Goal: Transaction & Acquisition: Download file/media

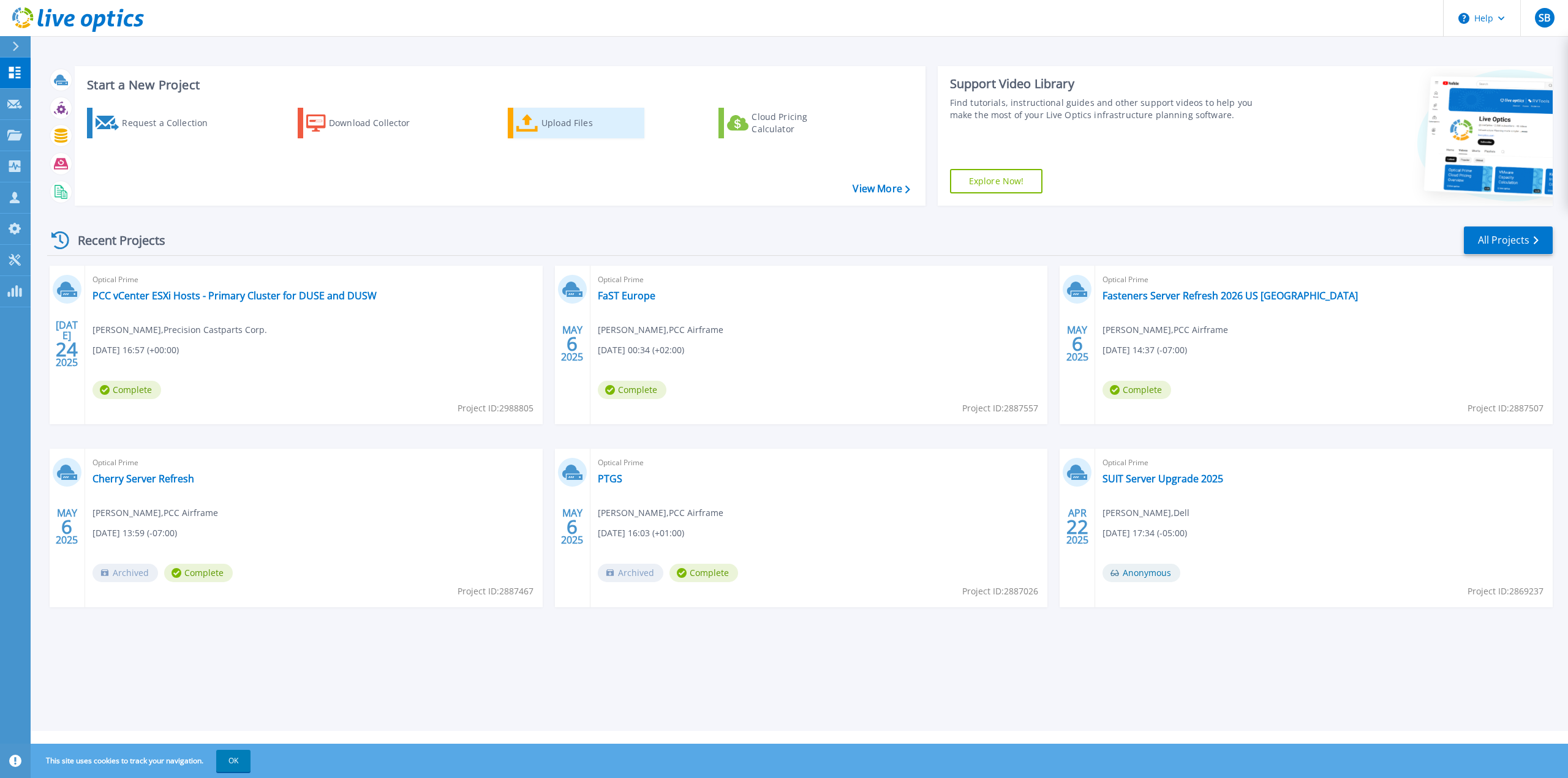
click at [540, 120] on link "Upload Files" at bounding box center [576, 123] width 137 height 30
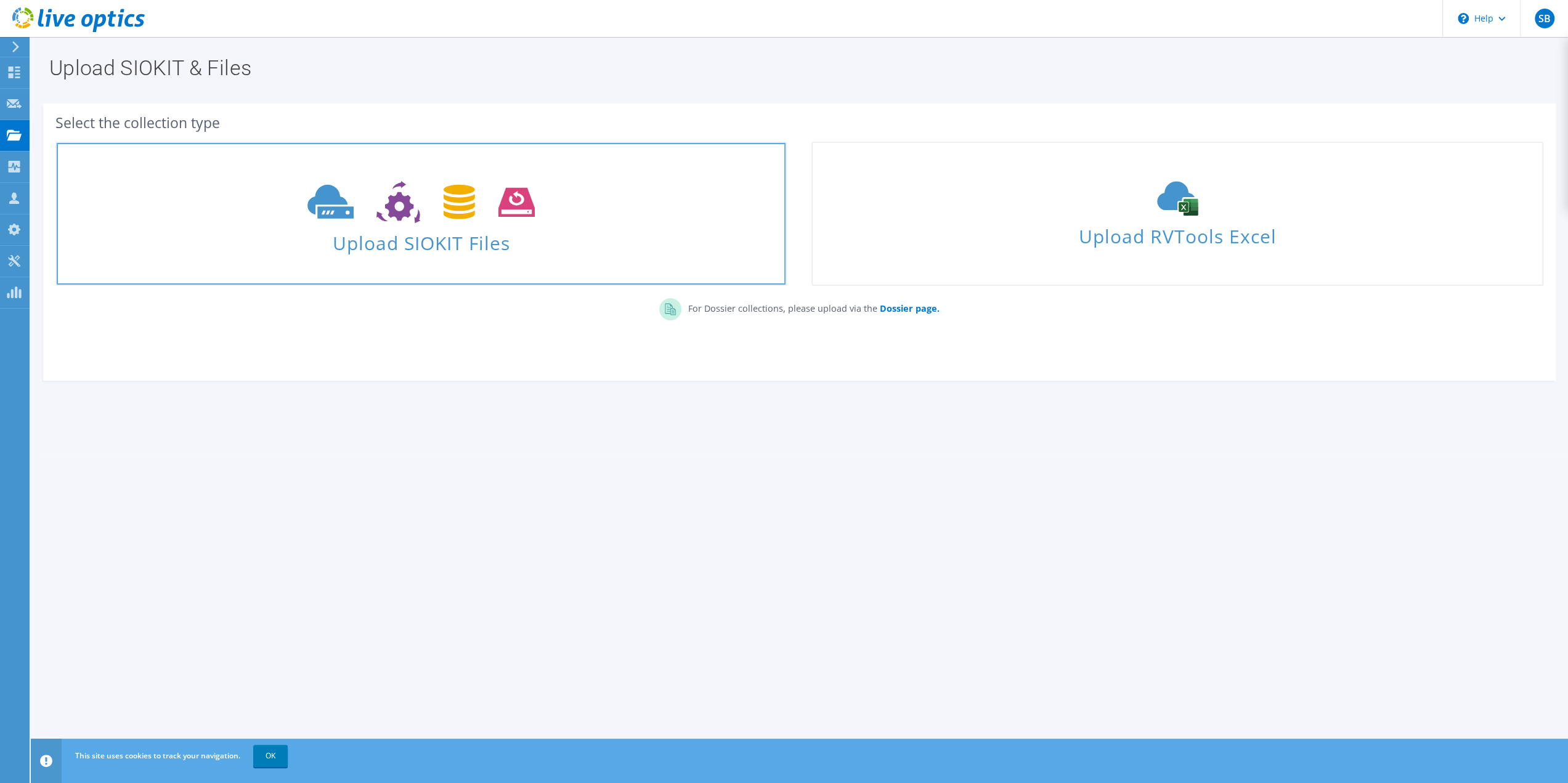
click at [483, 222] on icon at bounding box center [421, 202] width 227 height 43
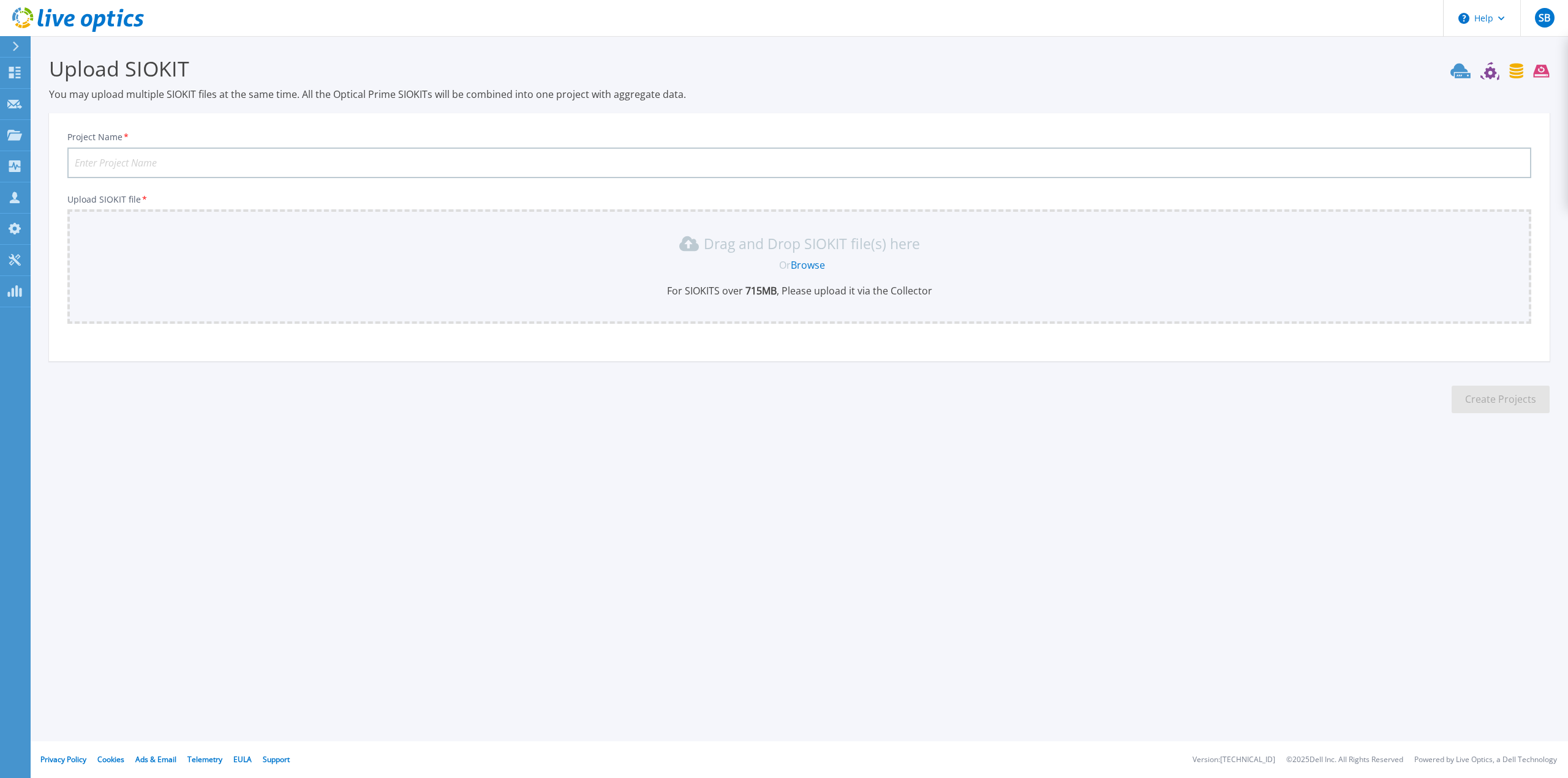
click at [803, 264] on link "Browse" at bounding box center [807, 265] width 34 height 14
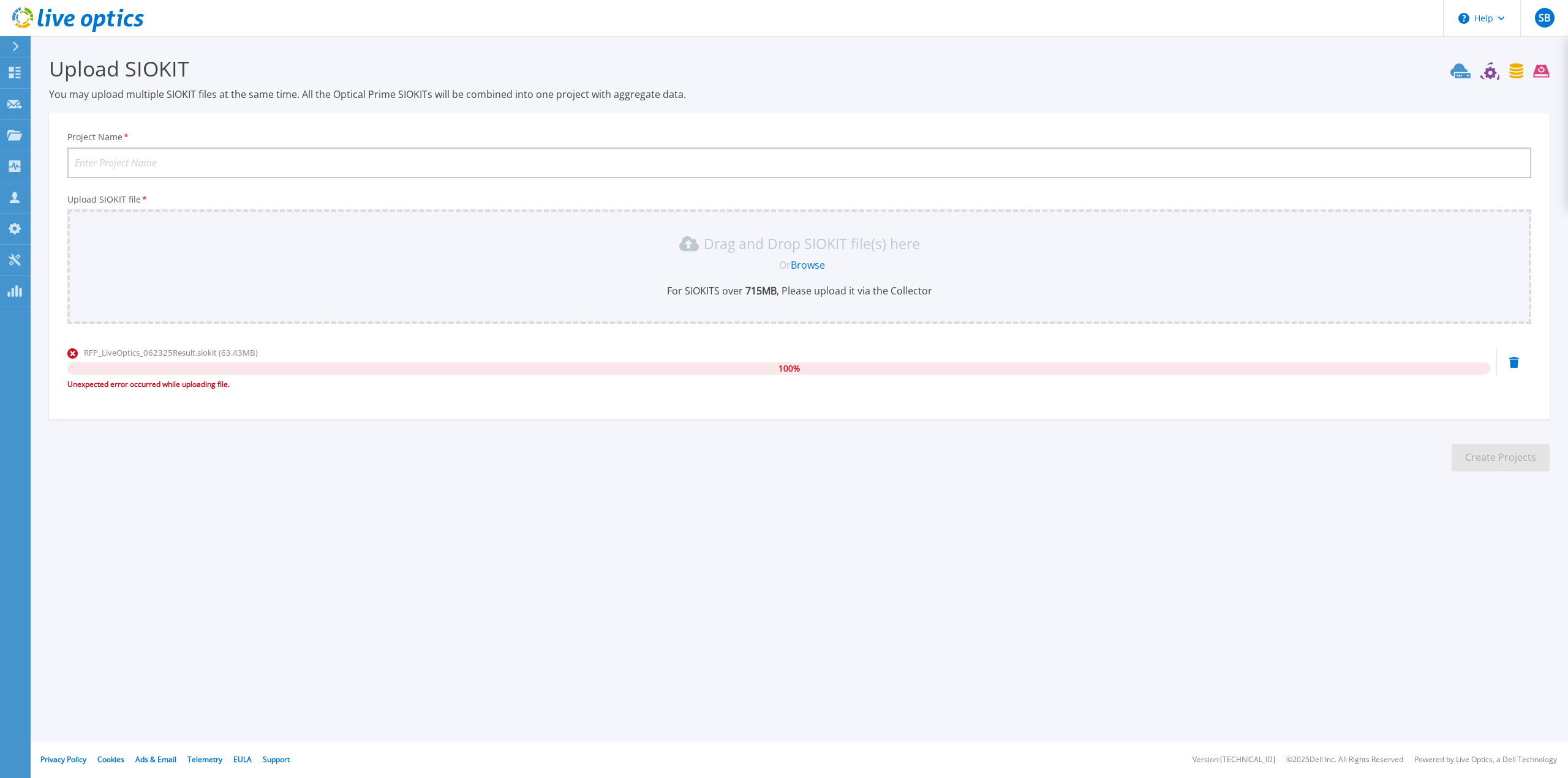
click at [325, 103] on section "Upload SIOKIT You may upload multiple SIOKIT files at the same time. All the Op…" at bounding box center [798, 267] width 1537 height 463
click at [15, 259] on icon at bounding box center [14, 259] width 12 height 12
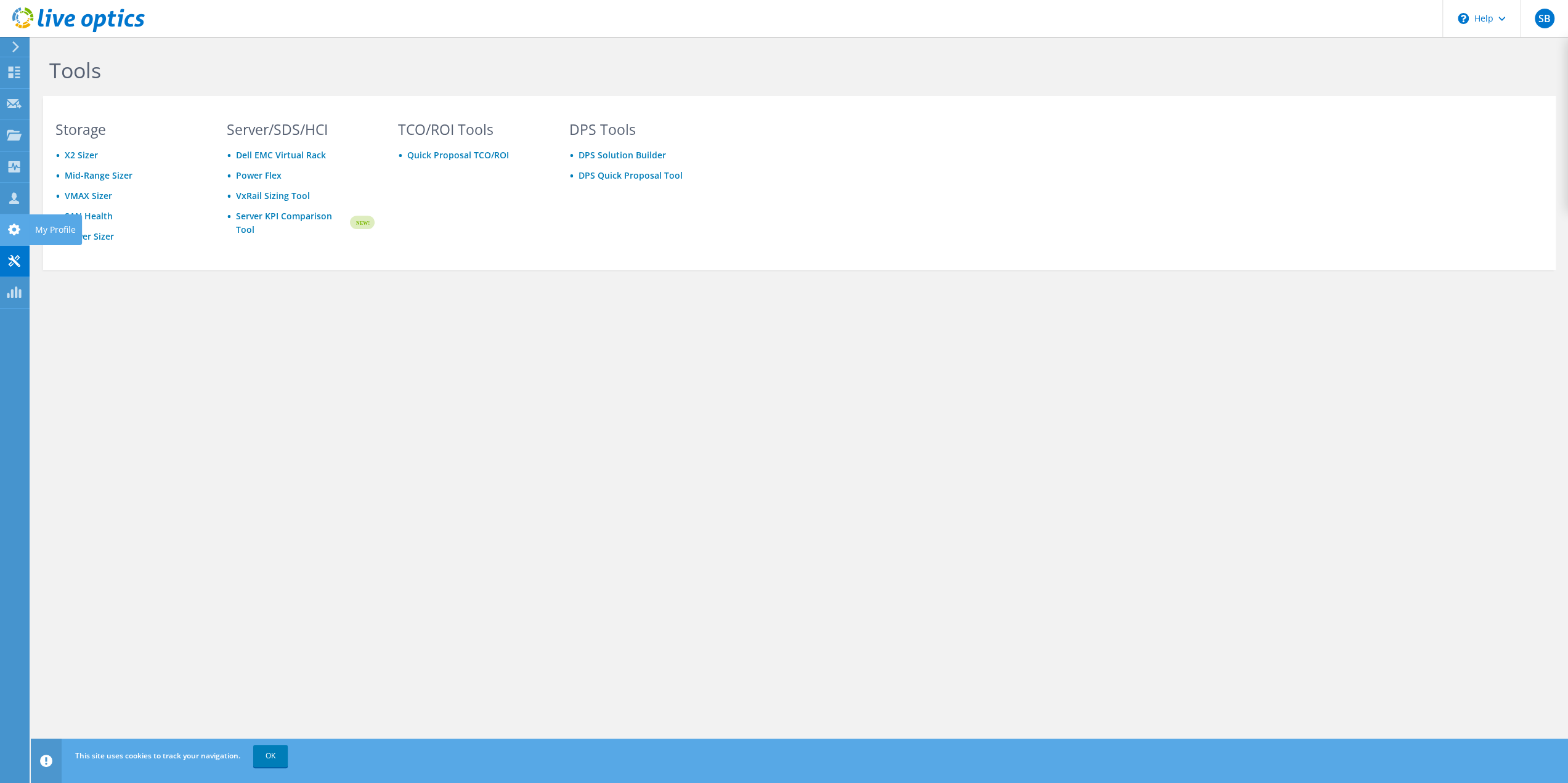
click at [11, 223] on icon at bounding box center [14, 229] width 14 height 12
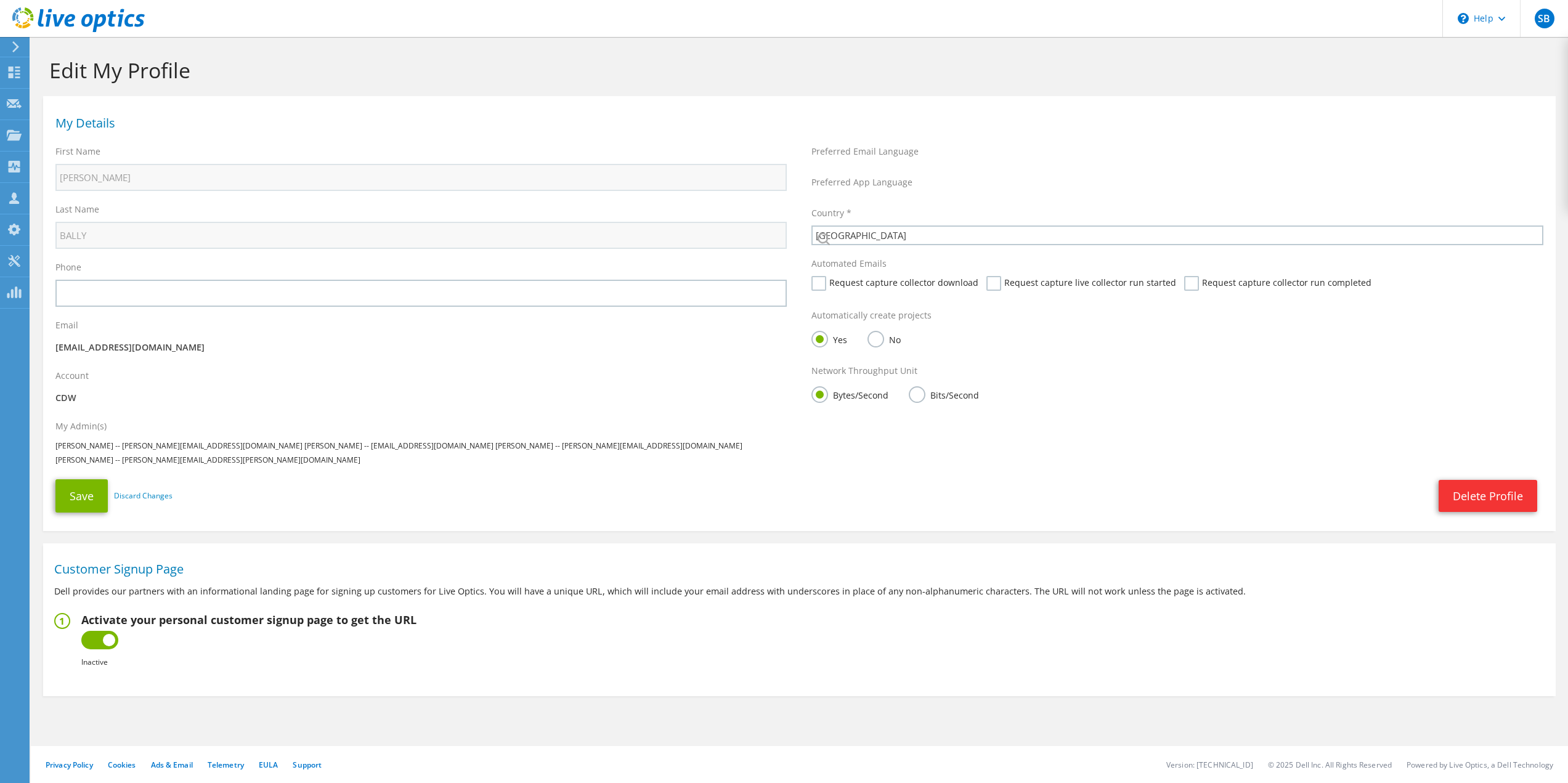
select select "224"
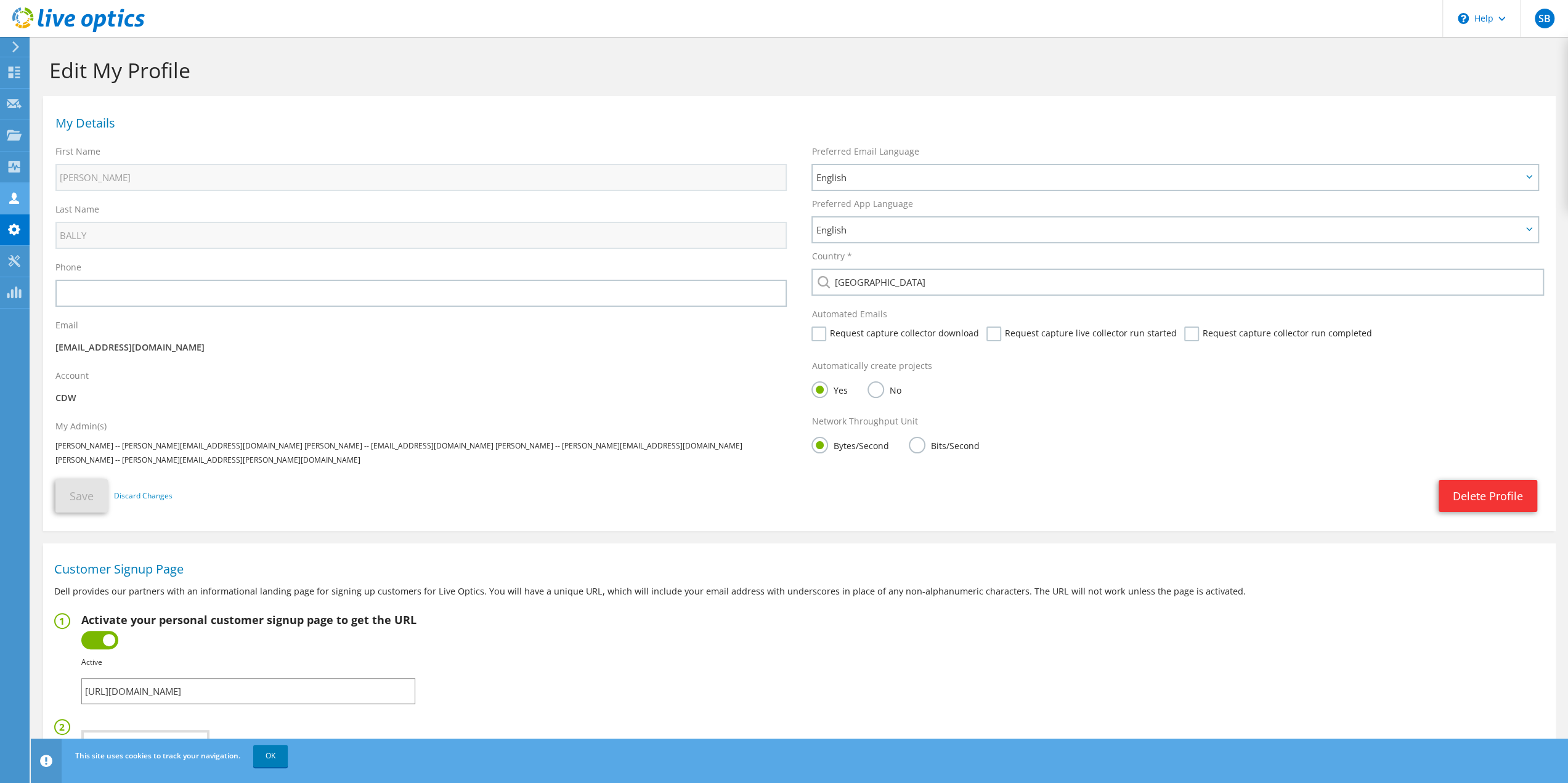
click at [10, 198] on icon at bounding box center [14, 198] width 14 height 12
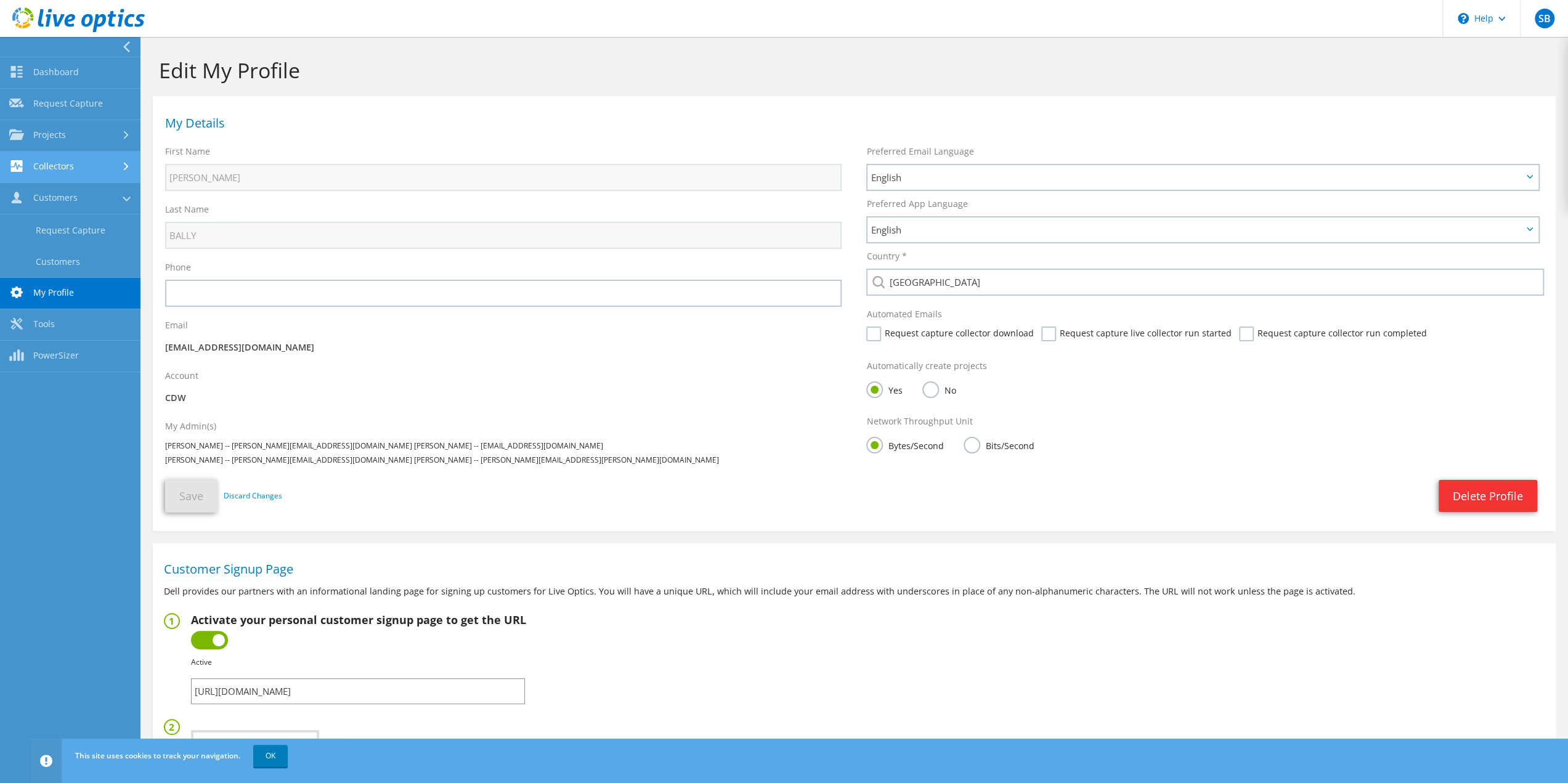
click at [106, 166] on link "Collectors" at bounding box center [70, 167] width 141 height 31
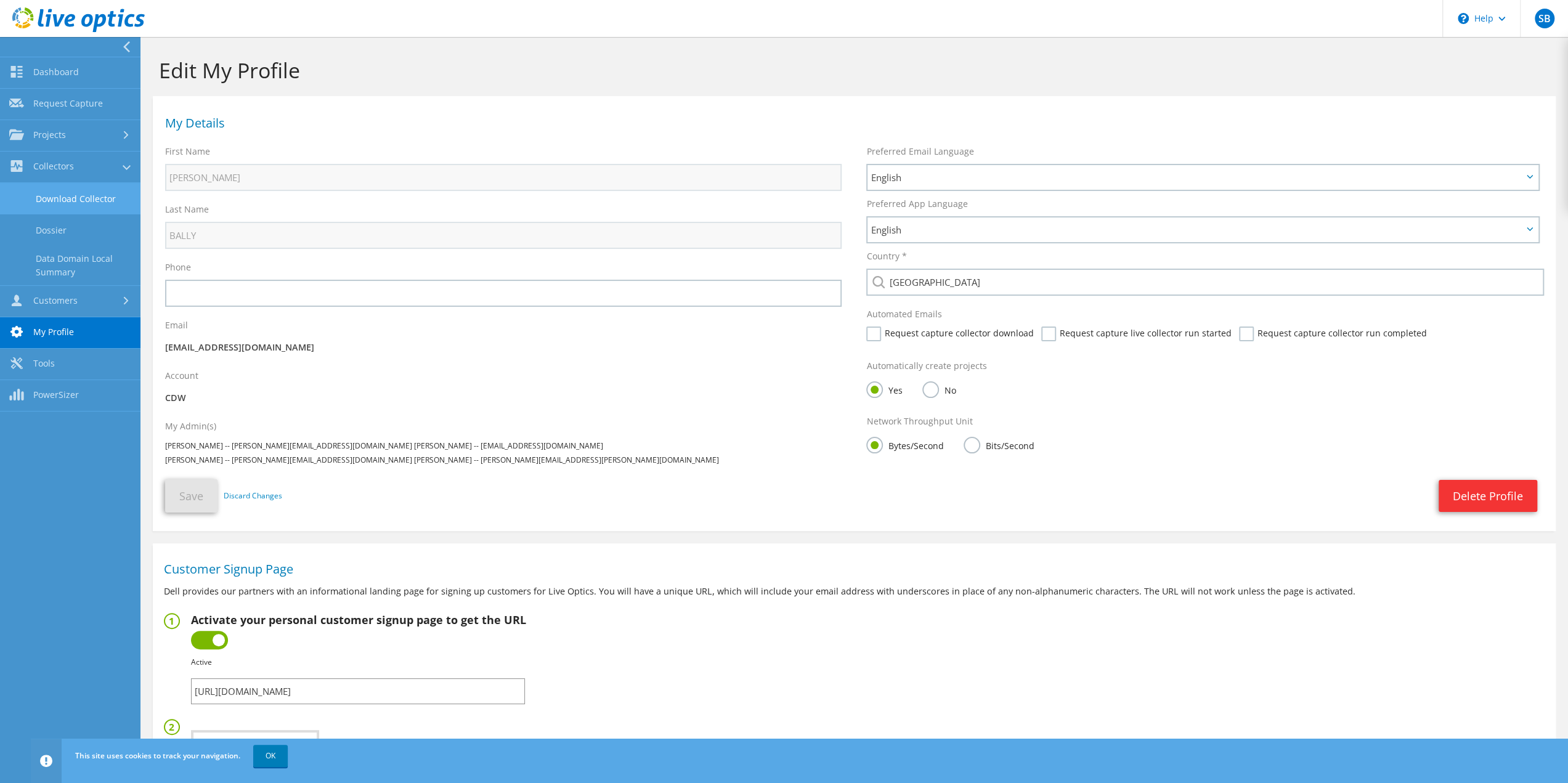
click at [74, 194] on link "Download Collector" at bounding box center [70, 198] width 141 height 31
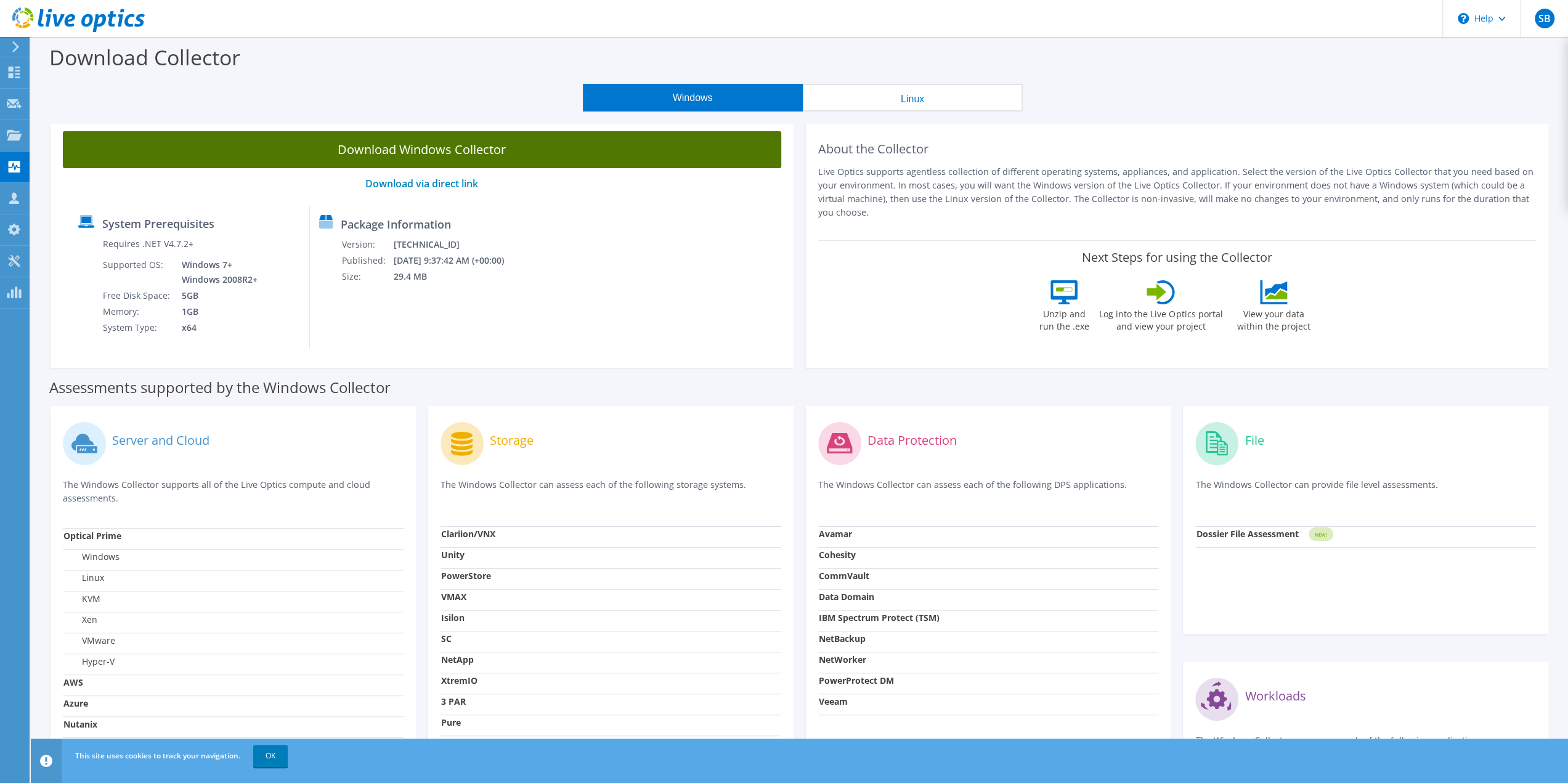
click at [379, 145] on link "Download Windows Collector" at bounding box center [422, 149] width 718 height 37
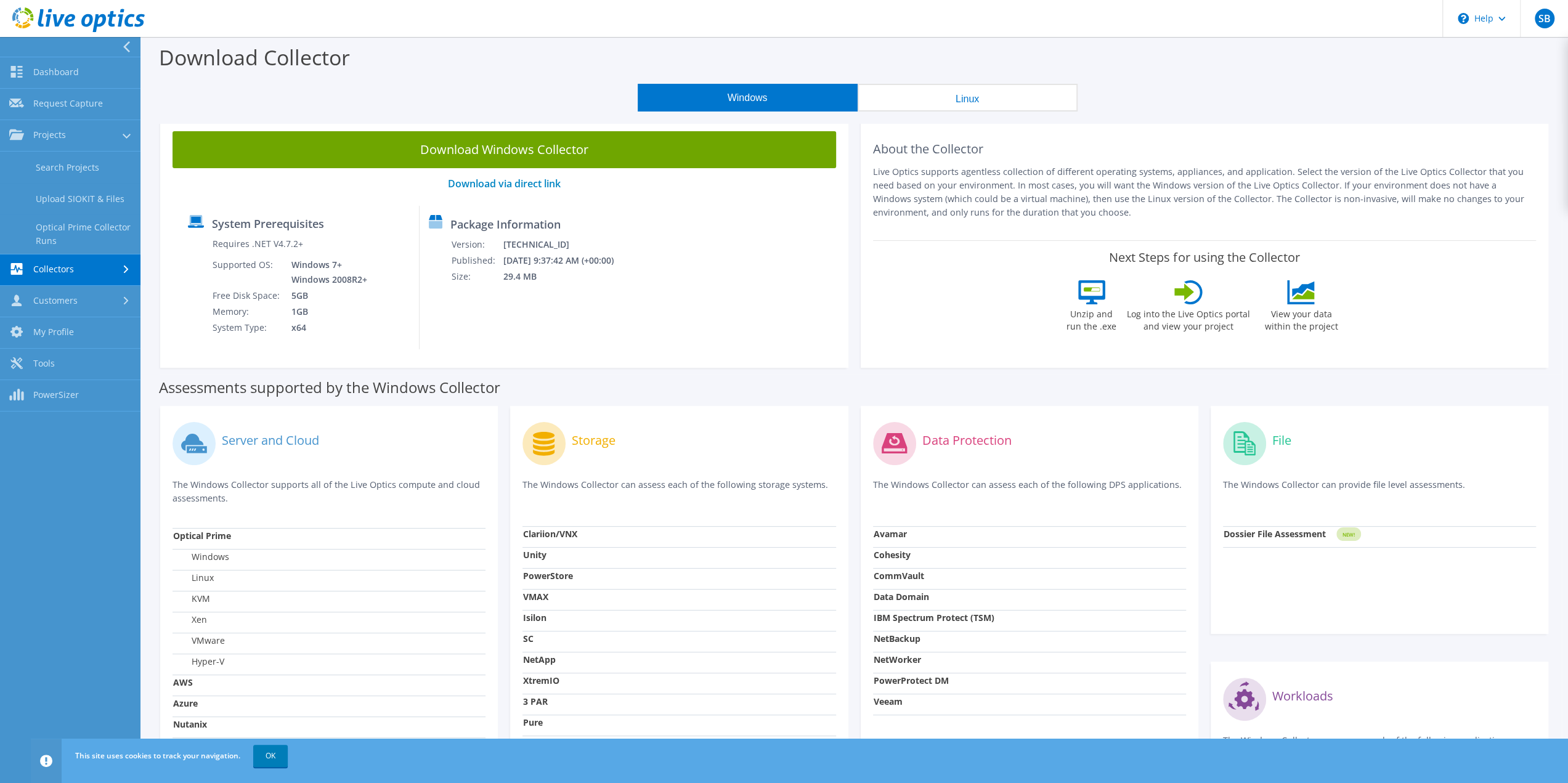
click at [789, 295] on div "System Prerequisites Requires .NET V4.7.2+ Supported OS: Windows 7+ Windows 200…" at bounding box center [504, 277] width 651 height 144
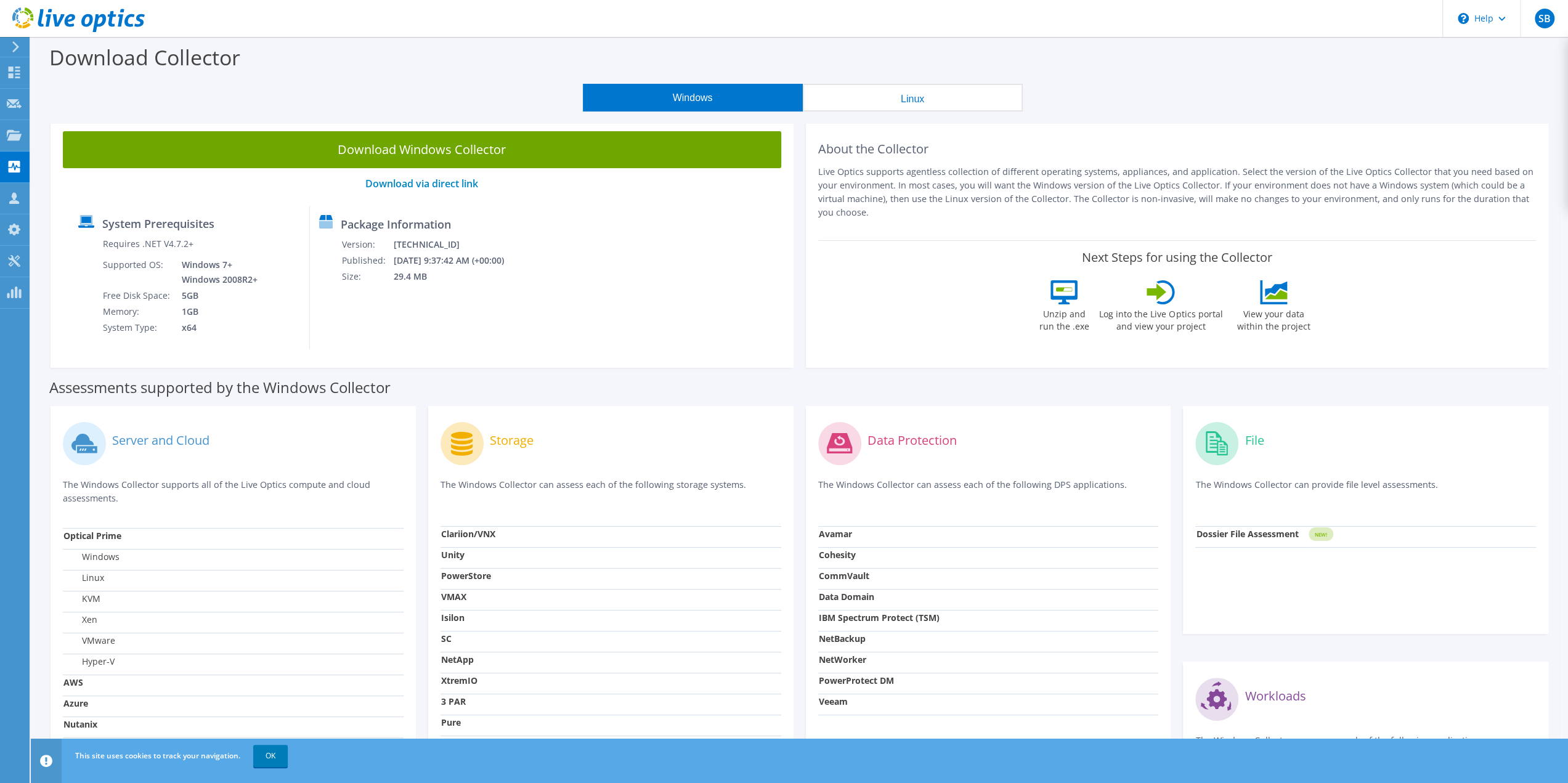
click at [308, 17] on header "SB Partner Team Member [PERSON_NAME] [EMAIL_ADDRESS][DOMAIN_NAME] CDW My Profil…" at bounding box center [784, 18] width 1568 height 37
click at [14, 67] on use at bounding box center [14, 72] width 12 height 12
